Goal: Check status: Check status

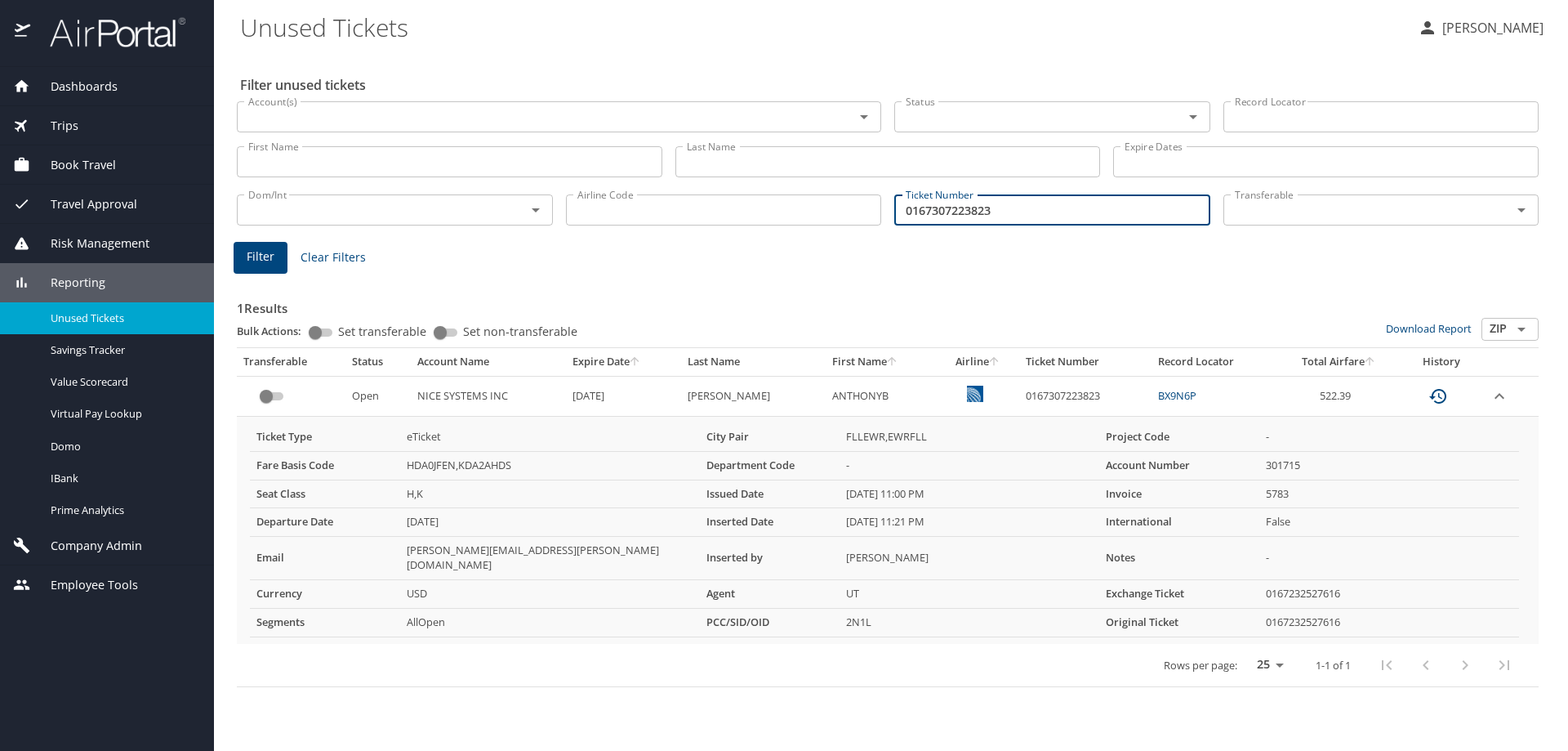
click at [1022, 209] on input "0167307223823" at bounding box center [1052, 210] width 316 height 31
click at [1026, 210] on input "0167307223823" at bounding box center [1052, 210] width 316 height 31
click at [969, 271] on div "1 Results Bulk Actions: Set transferable Set non-transferable Download Report Z…" at bounding box center [888, 478] width 1315 height 429
click at [930, 218] on input "Ticket Number" at bounding box center [1052, 210] width 316 height 31
type input "1807308118069"
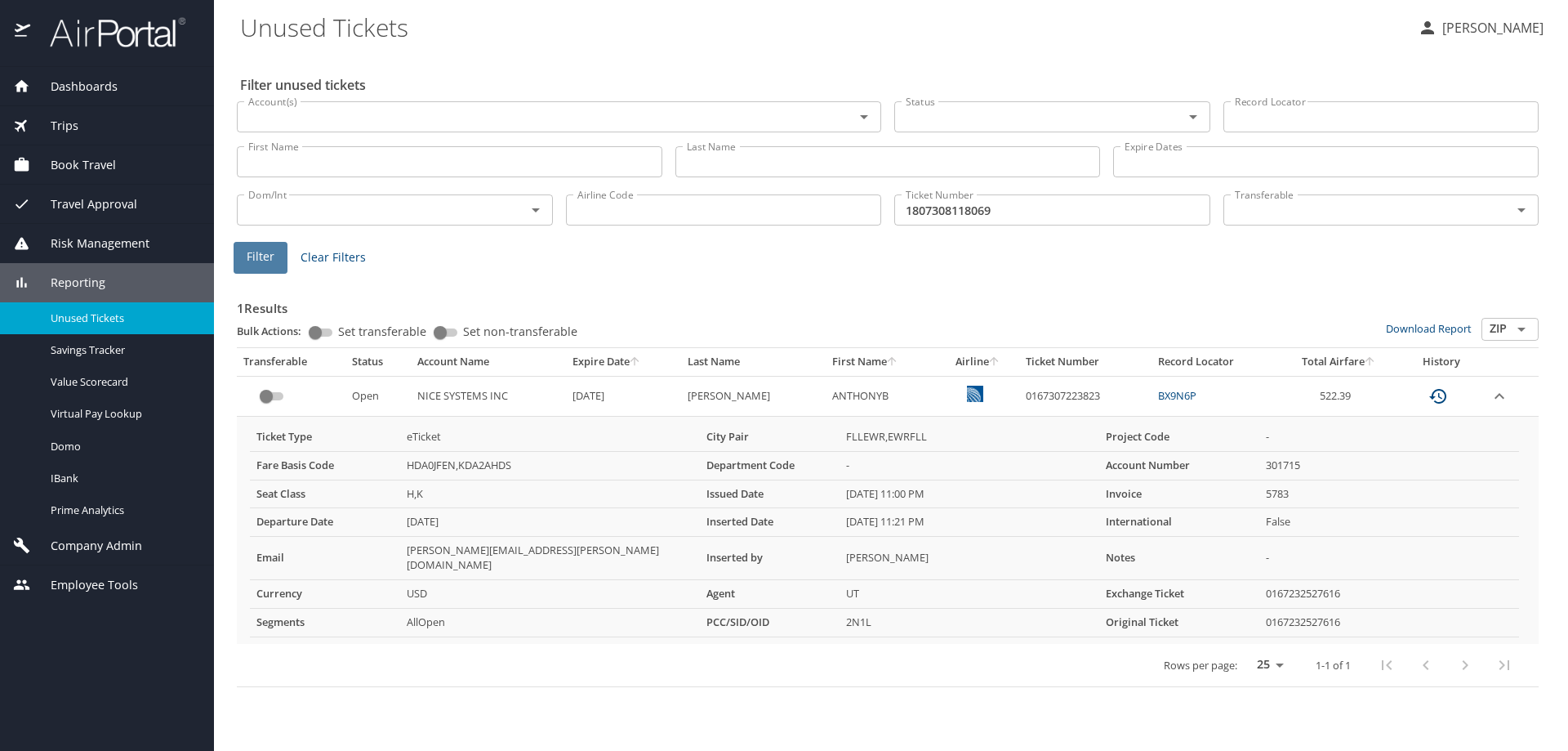
click at [248, 260] on span "Filter" at bounding box center [261, 257] width 28 height 20
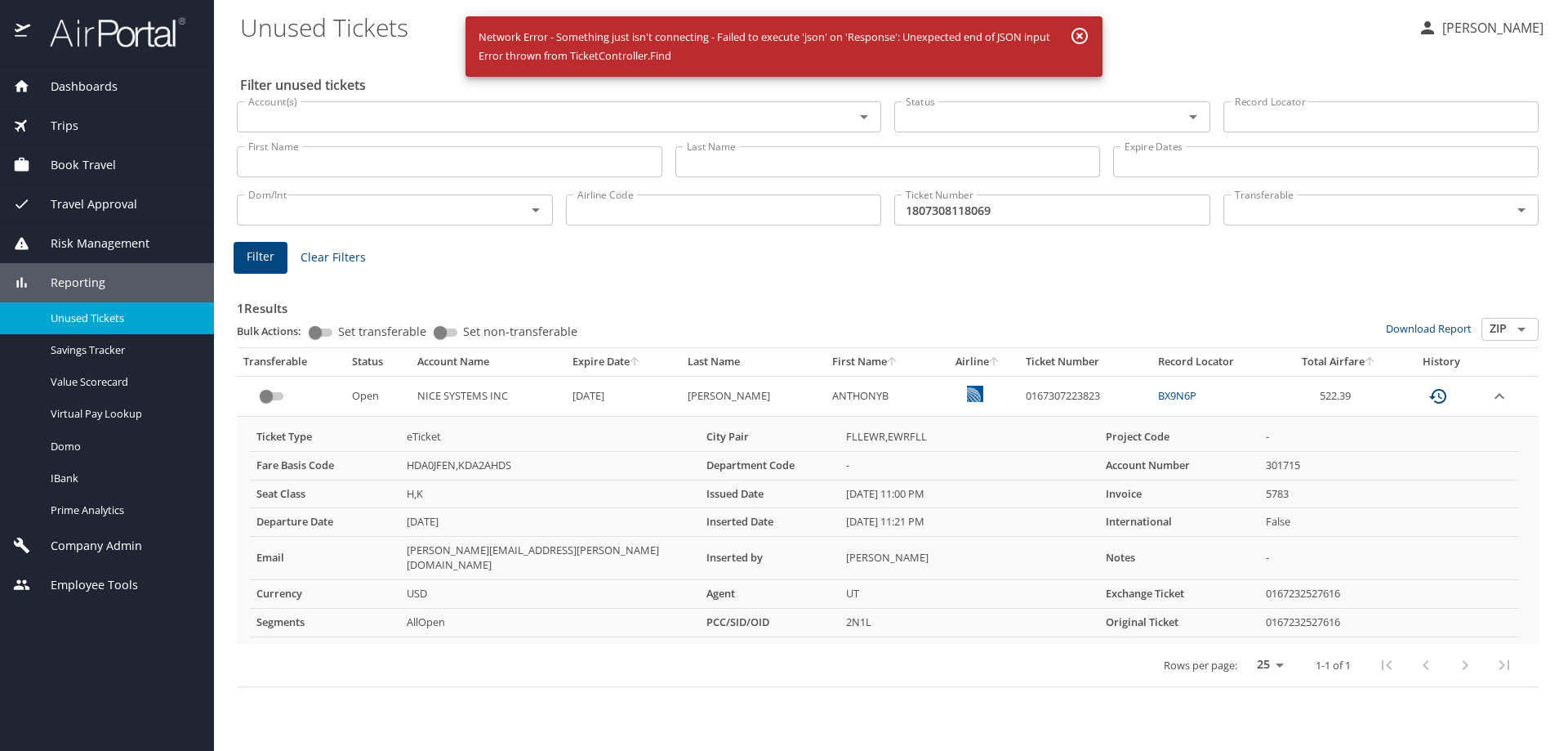
click at [985, 221] on input "1807308118069" at bounding box center [1052, 210] width 316 height 31
click at [994, 250] on div "Filter Clear Filters" at bounding box center [888, 257] width 1308 height 32
click at [1021, 219] on input "1807308118069" at bounding box center [1052, 210] width 316 height 31
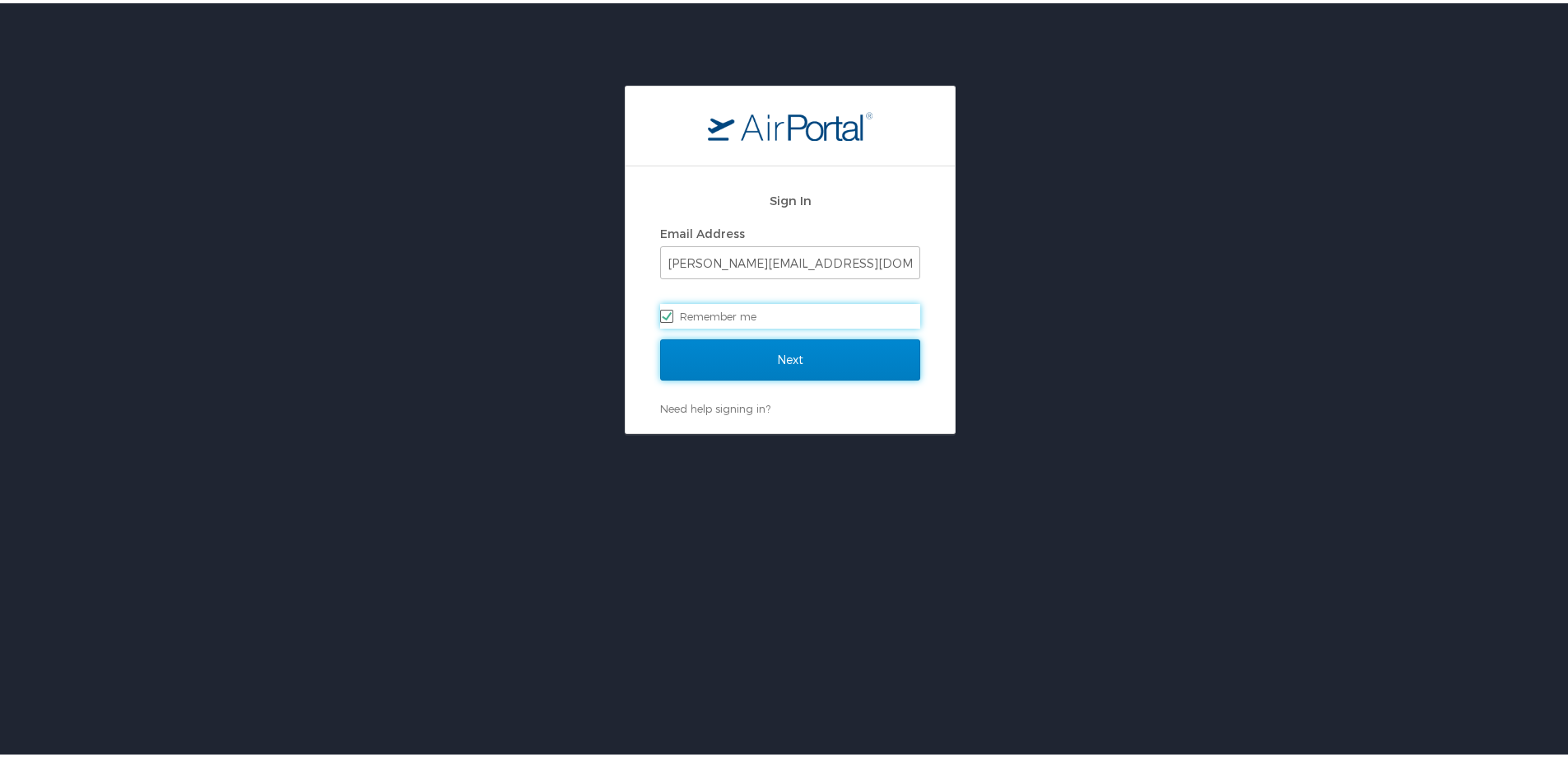
click at [725, 352] on input "Next" at bounding box center [790, 357] width 260 height 41
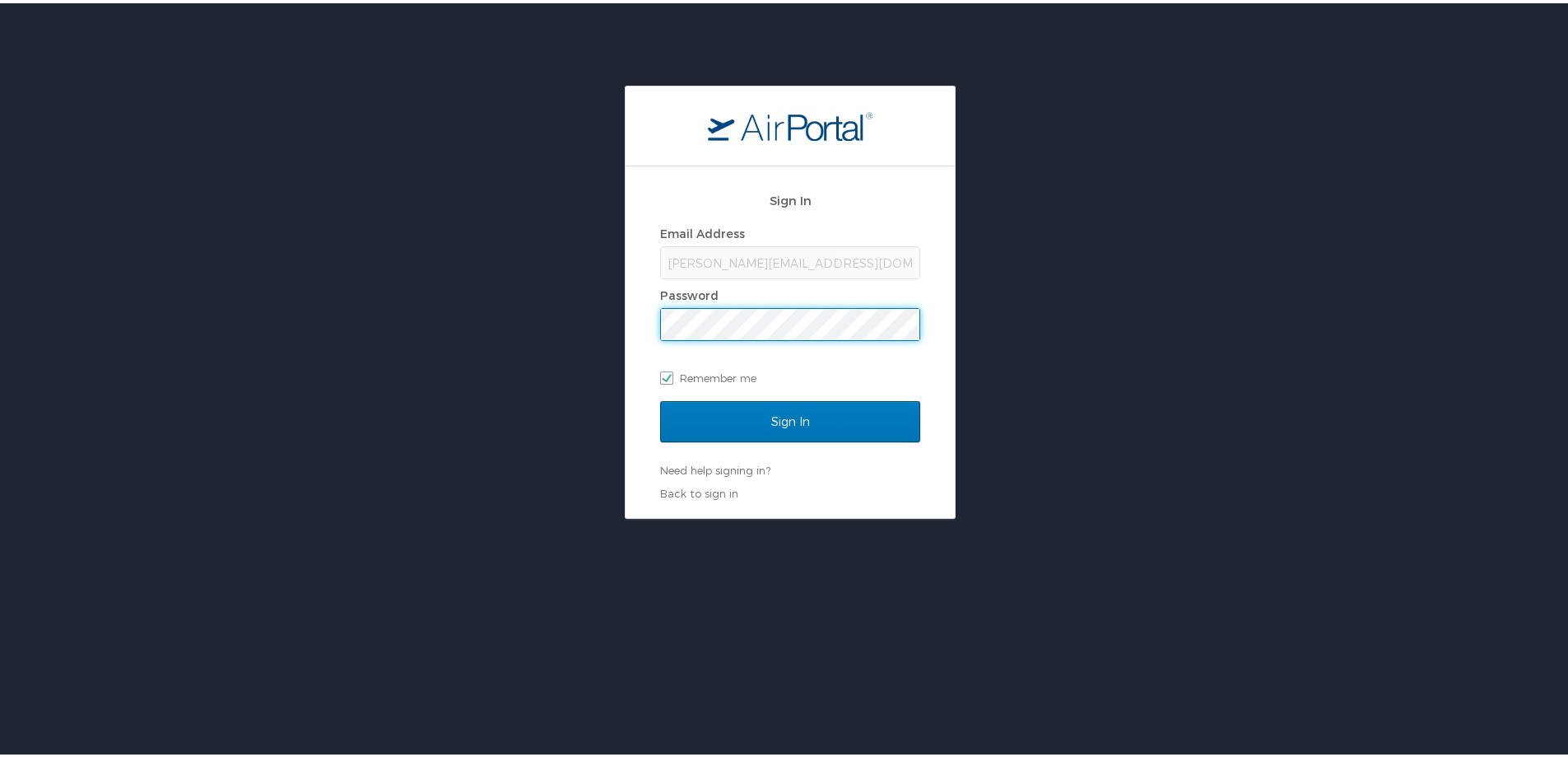
click at [754, 451] on div "Sign In" at bounding box center [790, 428] width 260 height 62
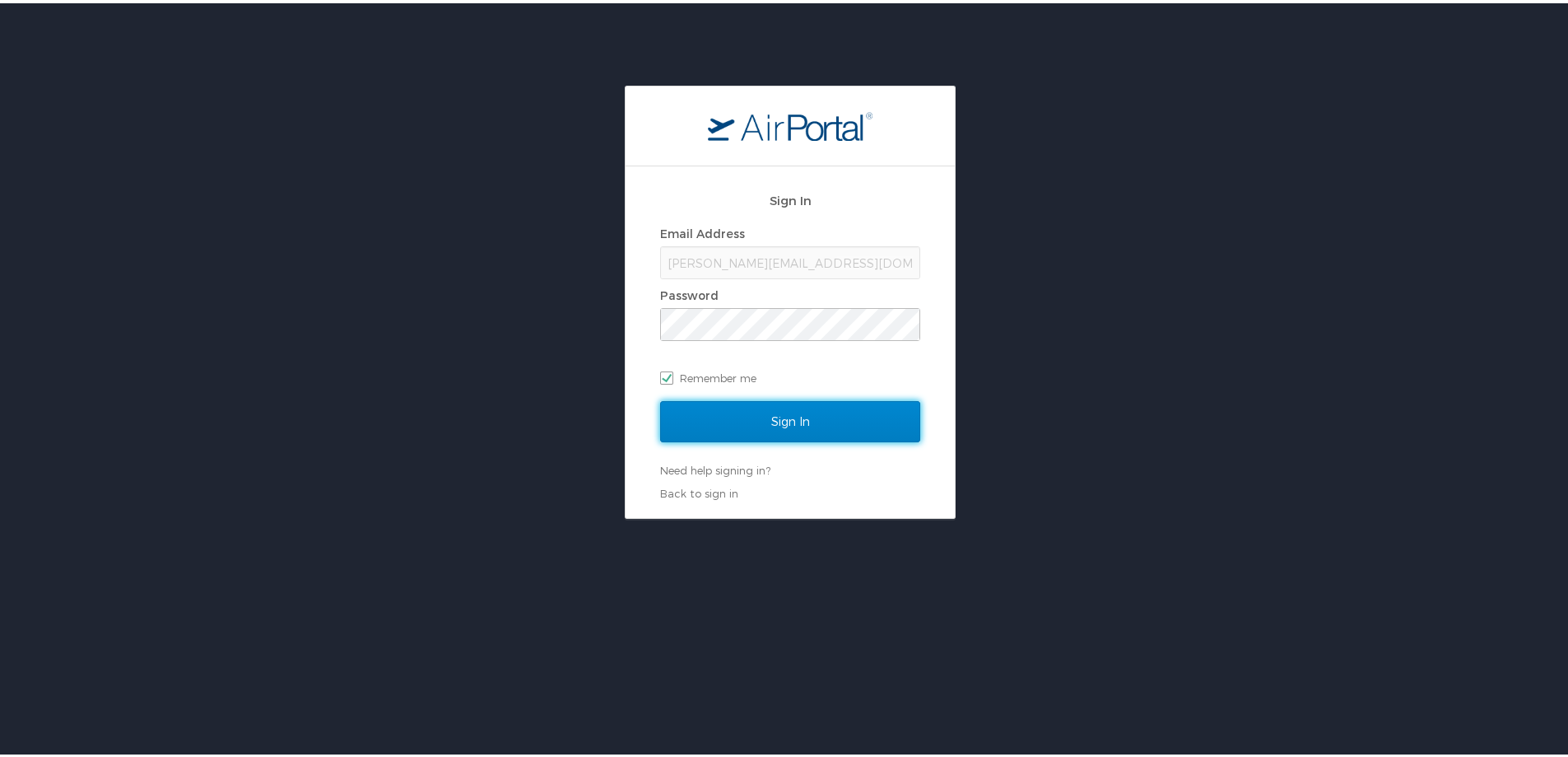
click at [791, 426] on input "Sign In" at bounding box center [790, 418] width 260 height 41
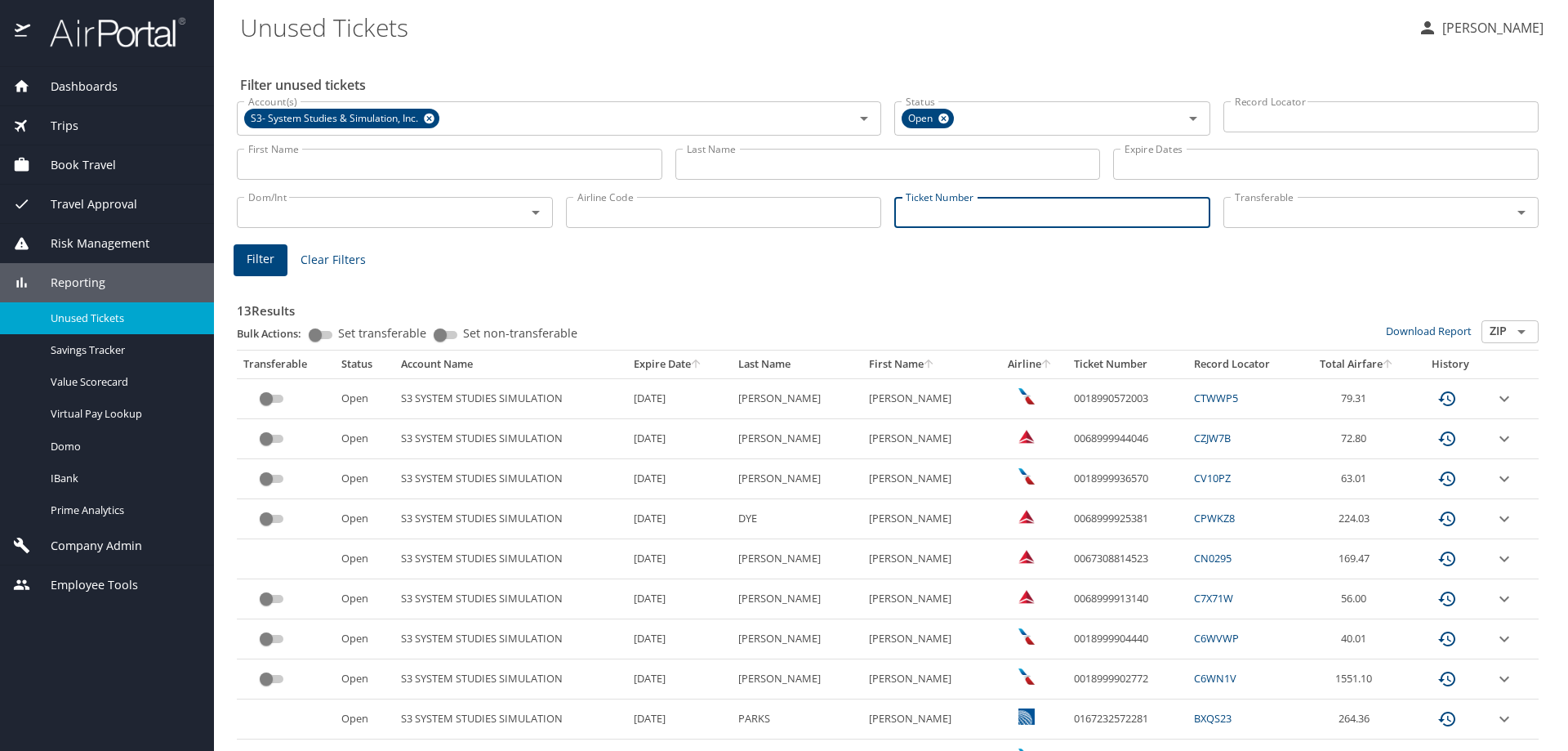
click at [967, 224] on input "Ticket Number" at bounding box center [1052, 212] width 316 height 31
paste input "1807308118069"
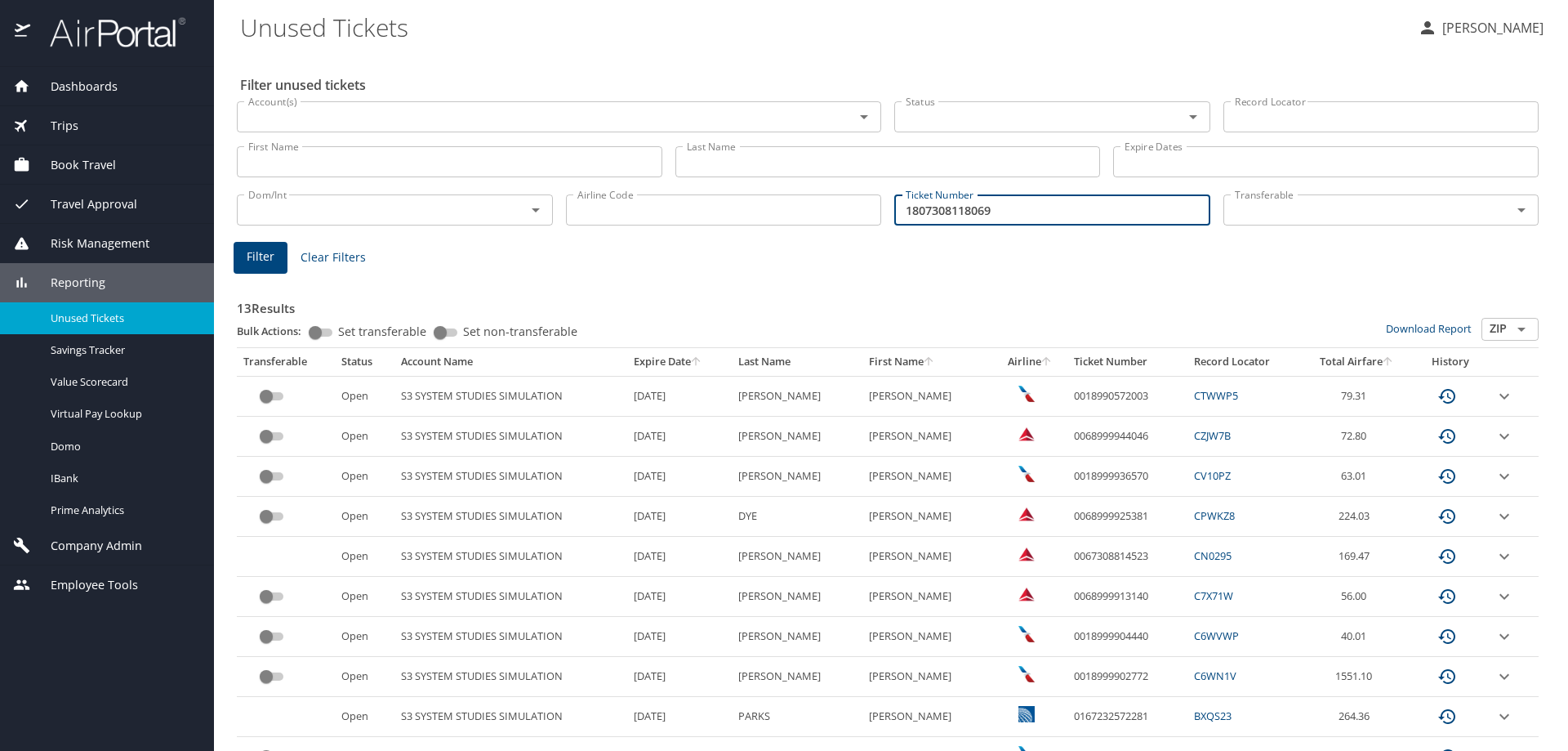
type input "1807308118069"
drag, startPoint x: 725, startPoint y: 272, endPoint x: 335, endPoint y: 281, distance: 390.1
click at [724, 272] on div "13 Results Bulk Actions: Set transferable Set non-transferable Download Report …" at bounding box center [888, 605] width 1315 height 683
click at [259, 266] on span "Filter" at bounding box center [261, 257] width 28 height 20
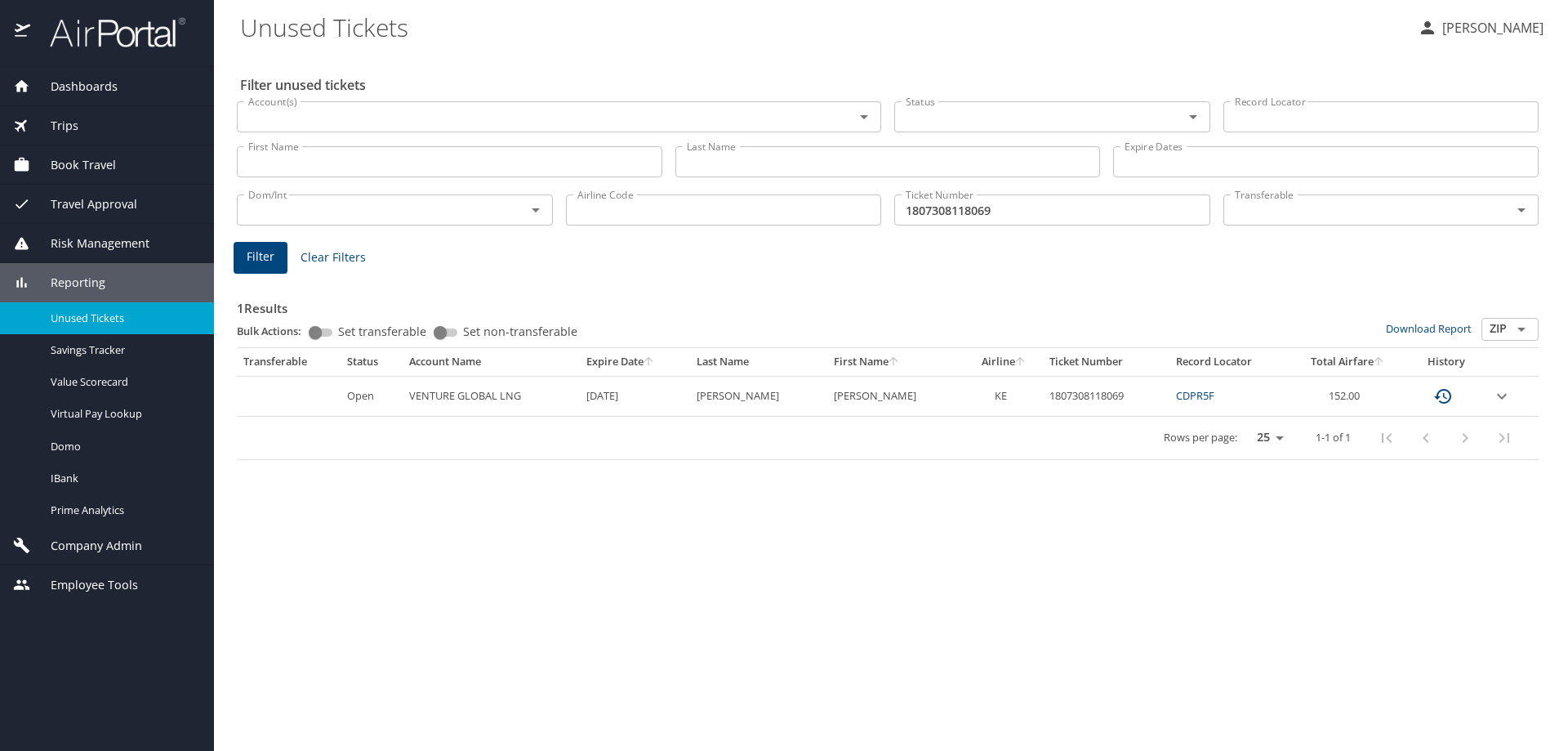
click at [1504, 397] on icon "expand row" at bounding box center [1502, 396] width 19 height 19
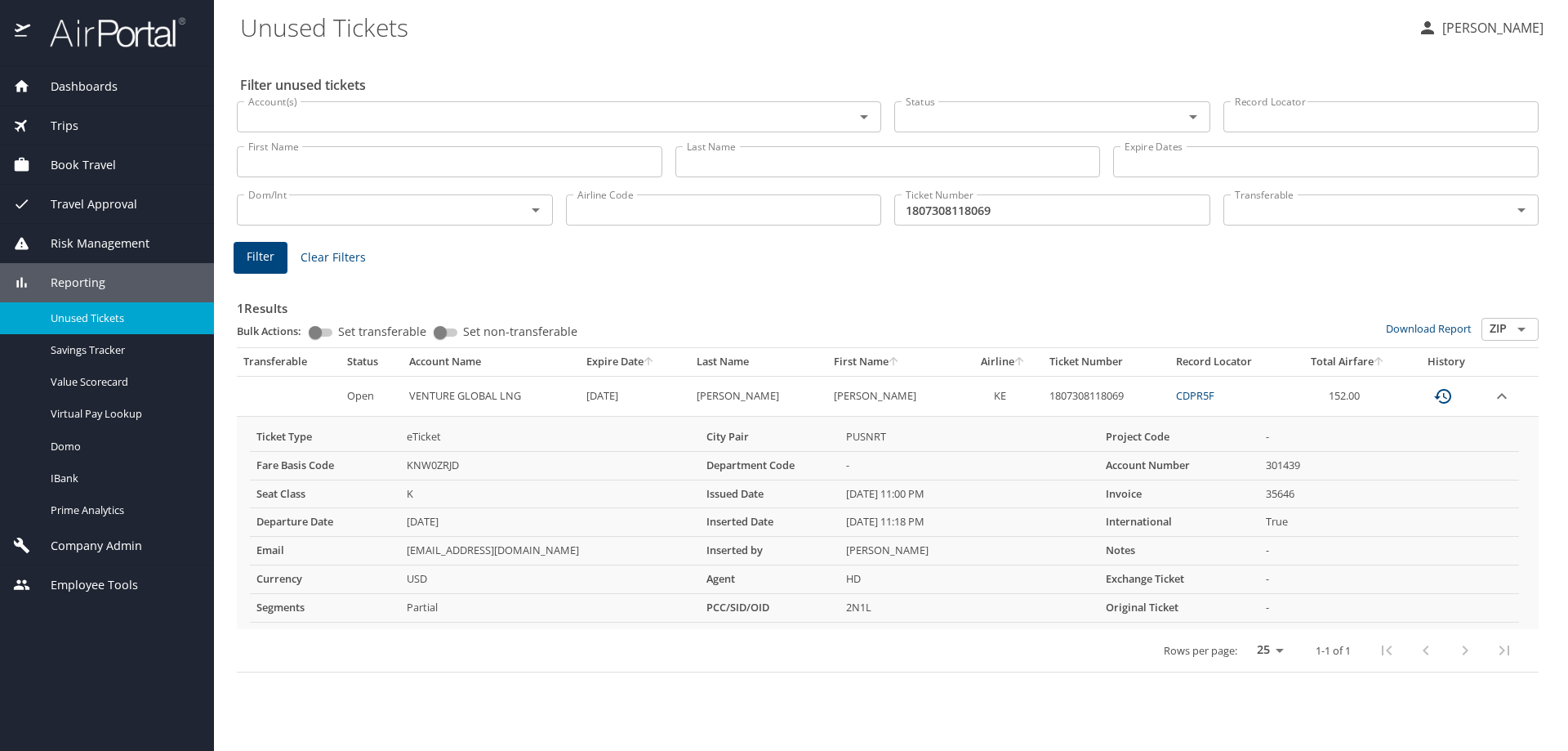
click at [789, 296] on h3 "1 Results" at bounding box center [887, 302] width 1301 height 28
